Goal: Information Seeking & Learning: Learn about a topic

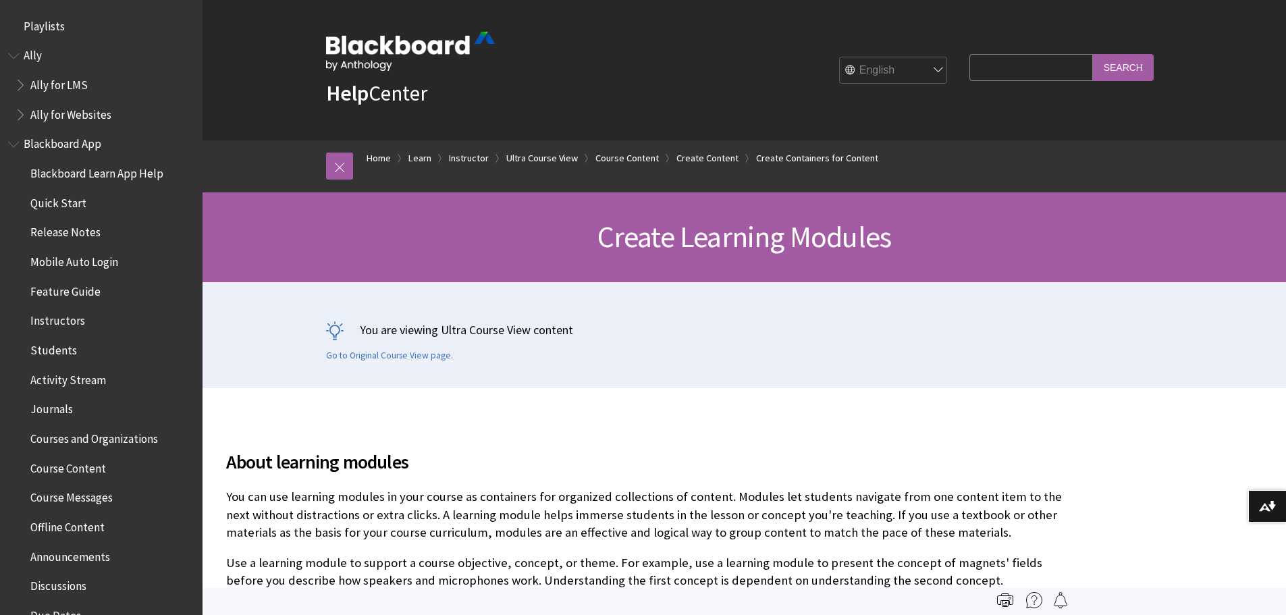
scroll to position [2220, 0]
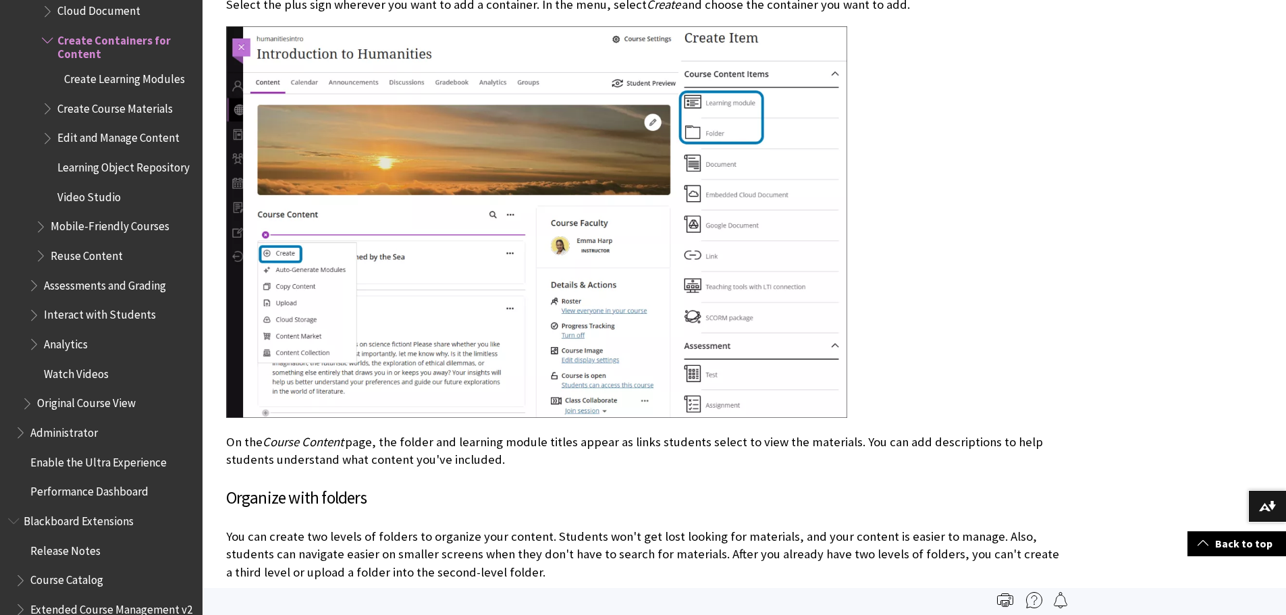
scroll to position [202, 0]
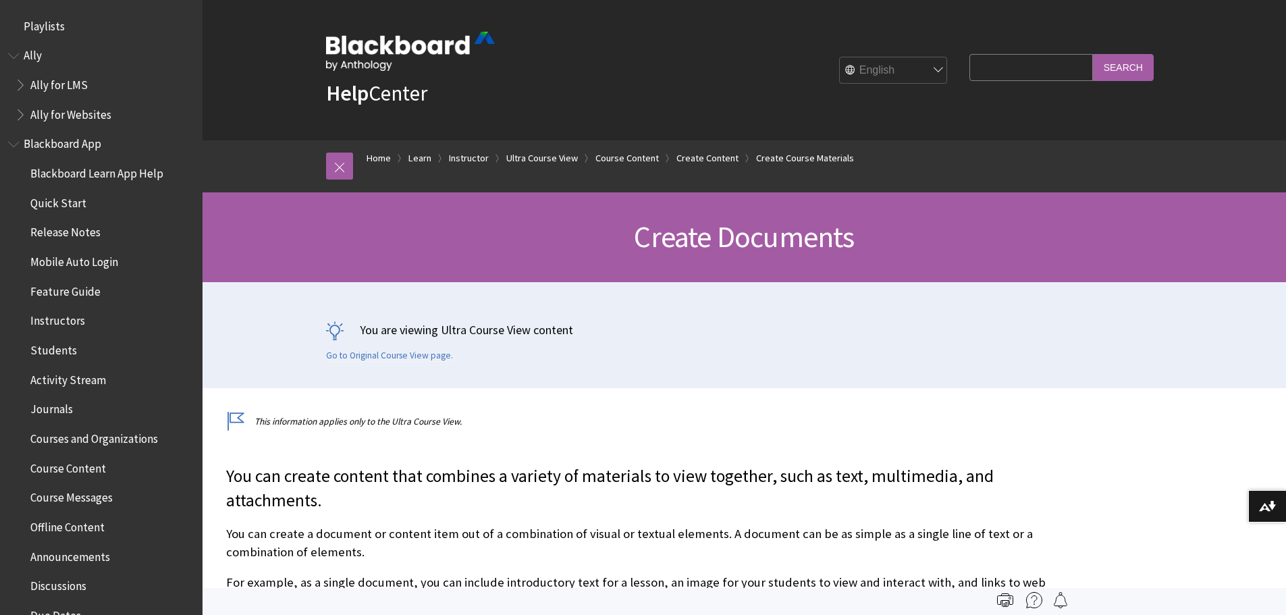
scroll to position [2415, 0]
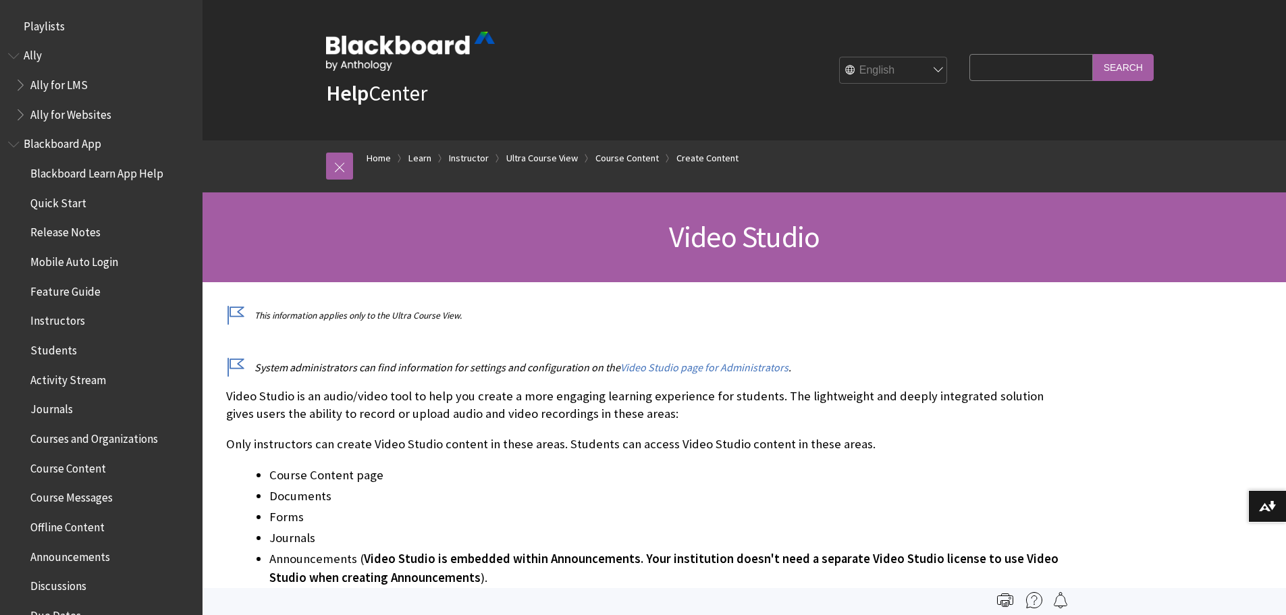
scroll to position [2317, 0]
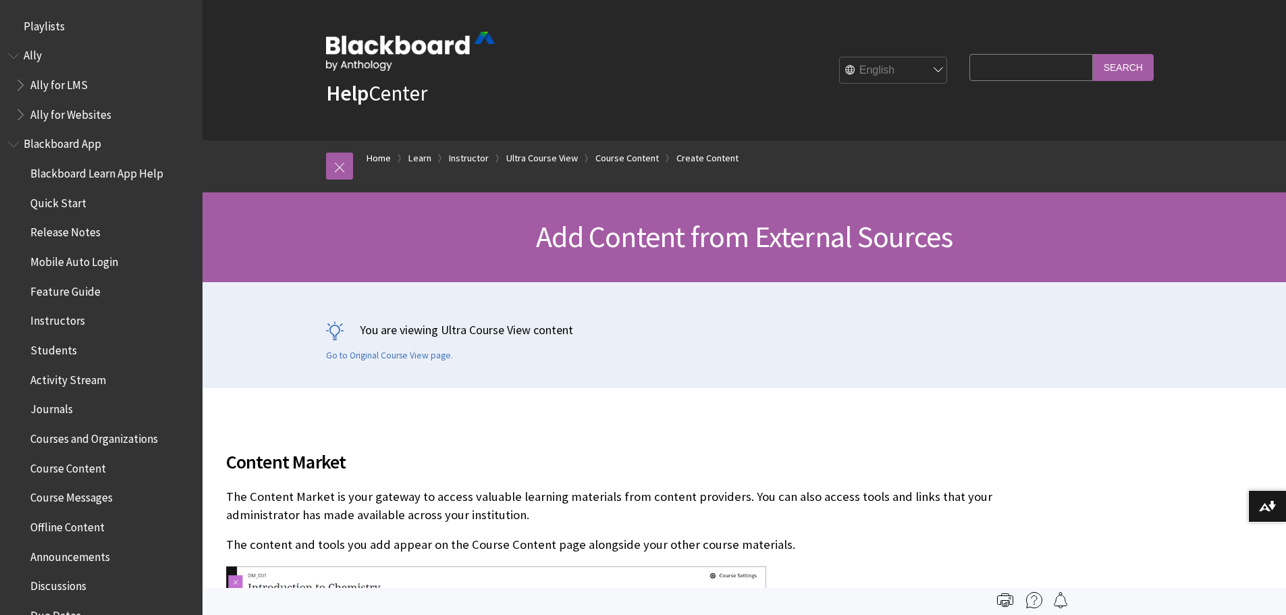
scroll to position [2084, 0]
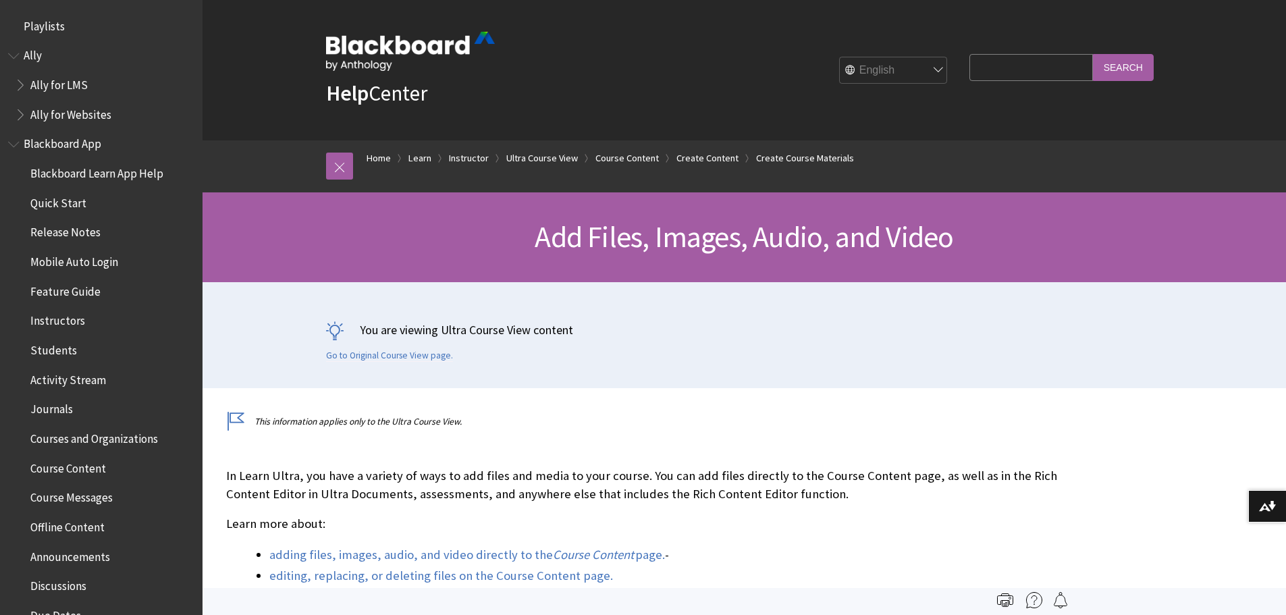
scroll to position [2250, 0]
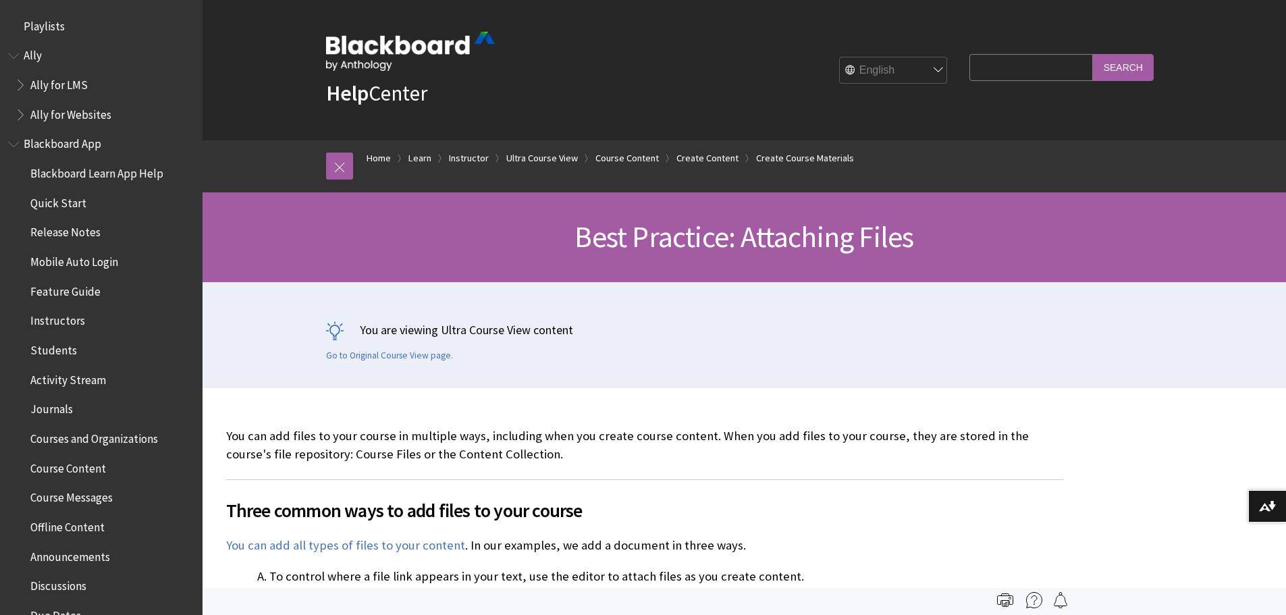
scroll to position [2347, 0]
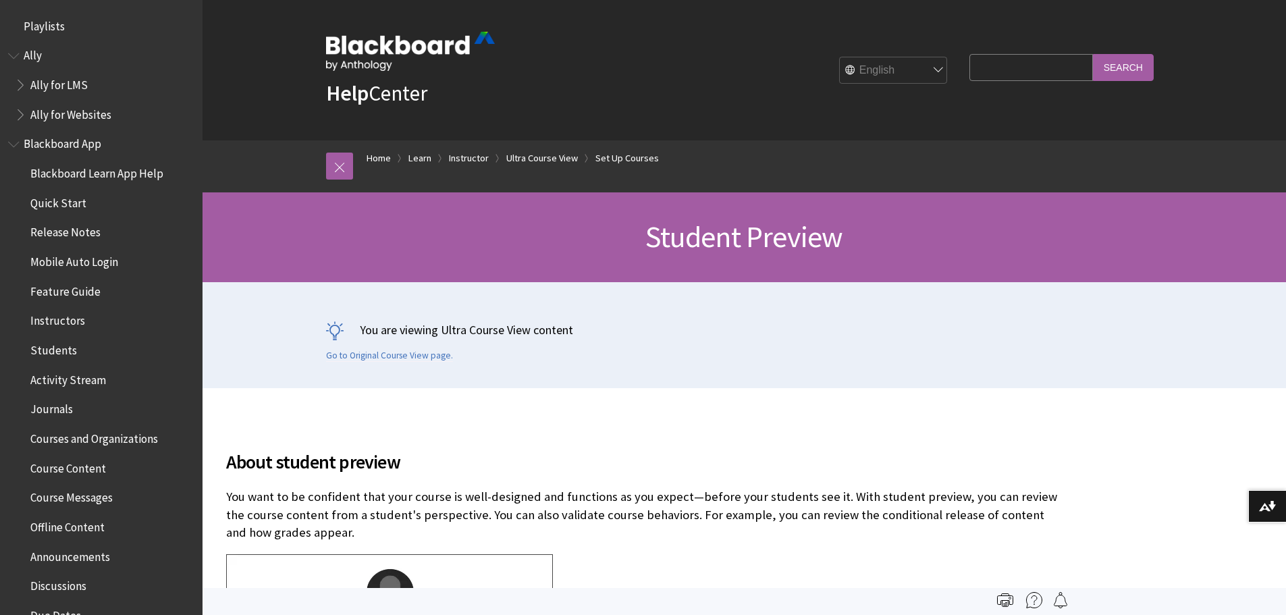
scroll to position [2064, 0]
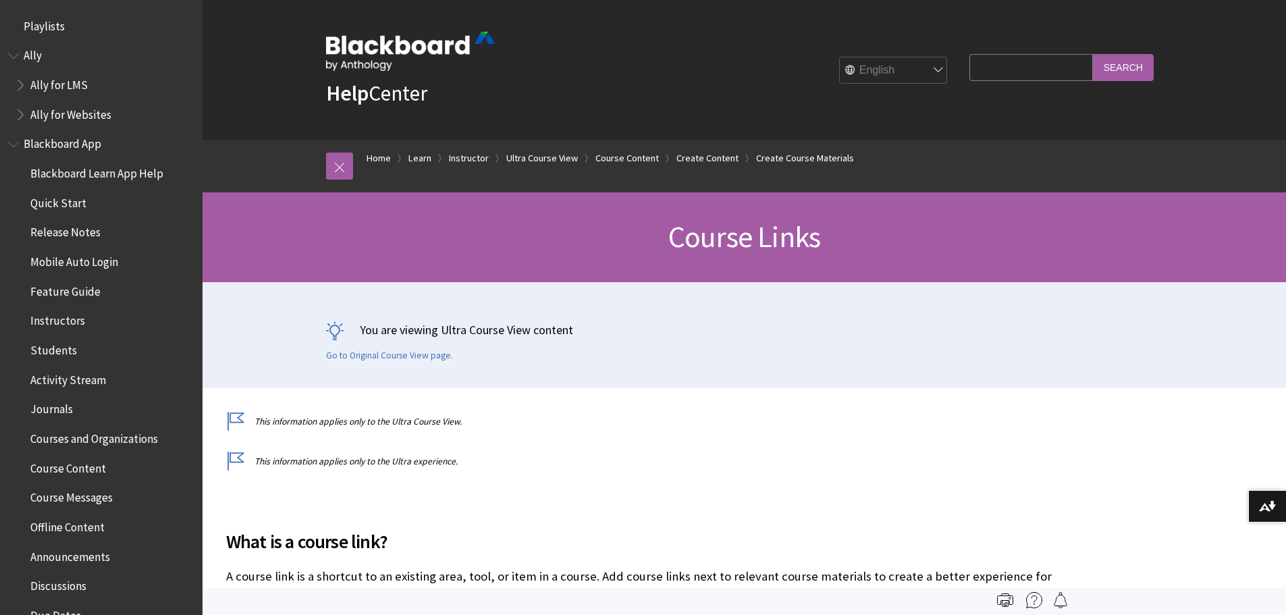
scroll to position [2386, 0]
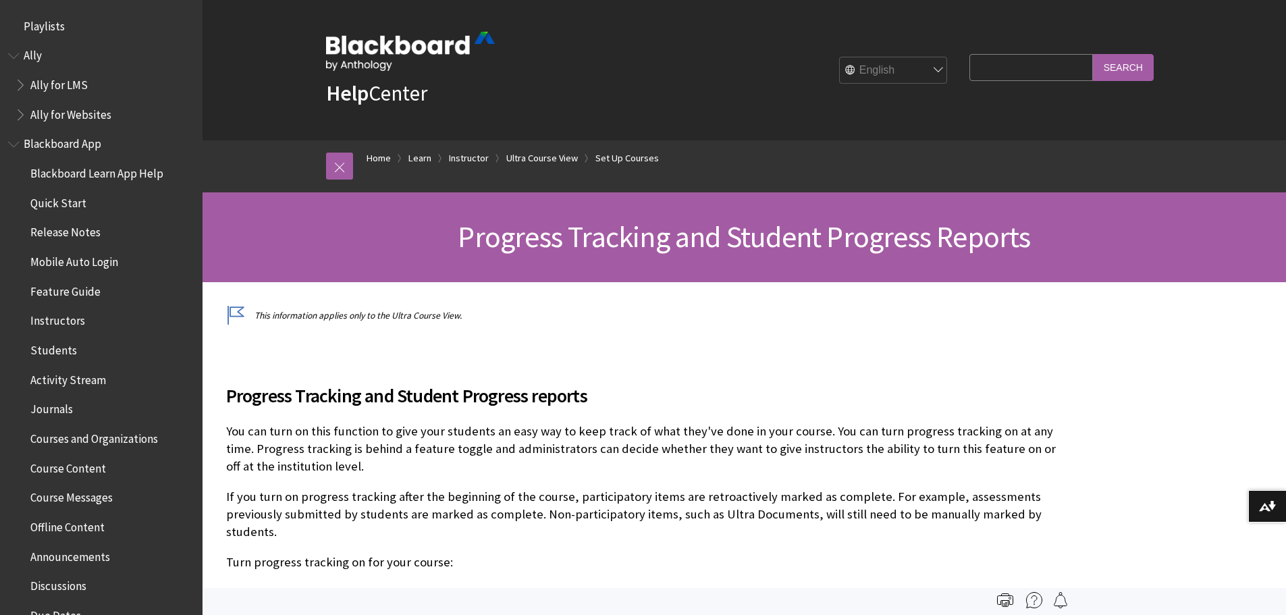
scroll to position [2122, 0]
